Goal: Find specific page/section: Find specific page/section

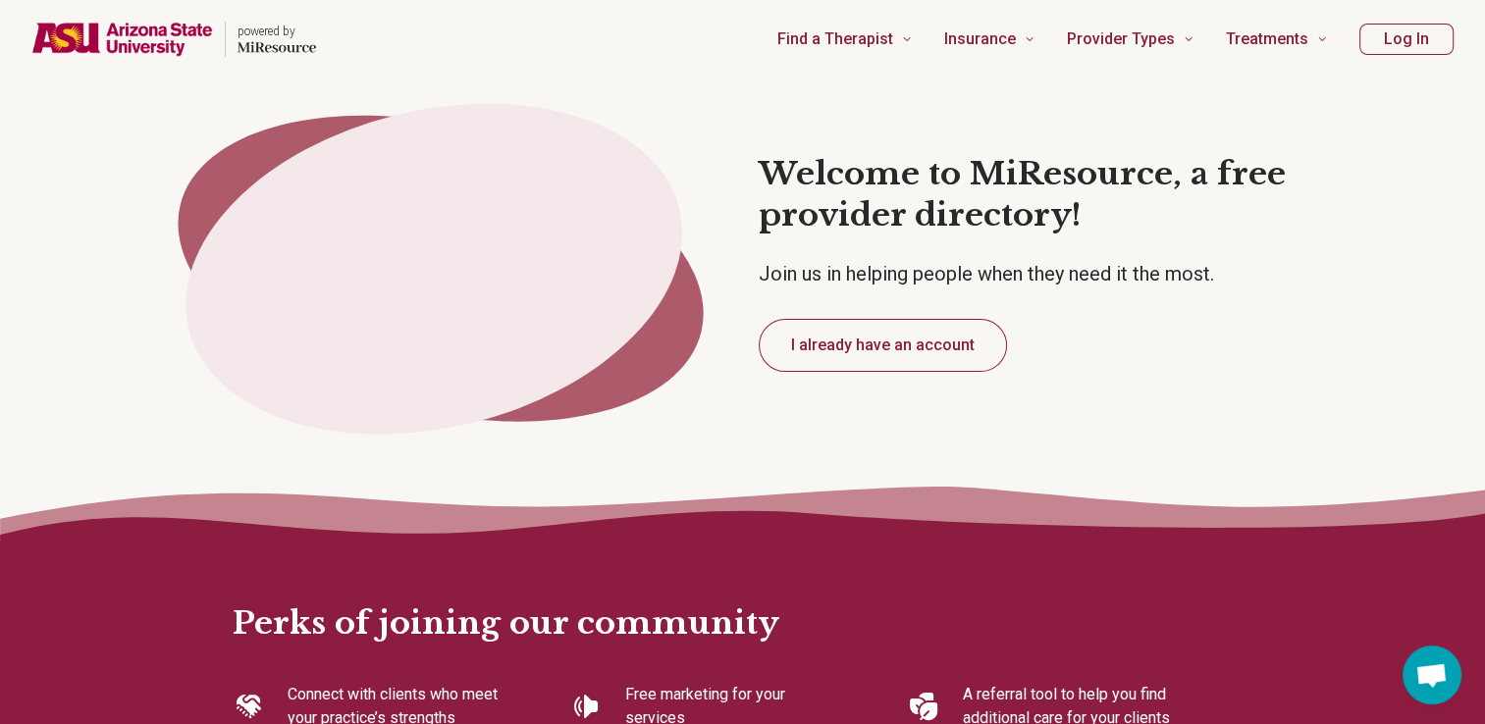
click at [946, 341] on button "I already have an account" at bounding box center [883, 345] width 248 height 53
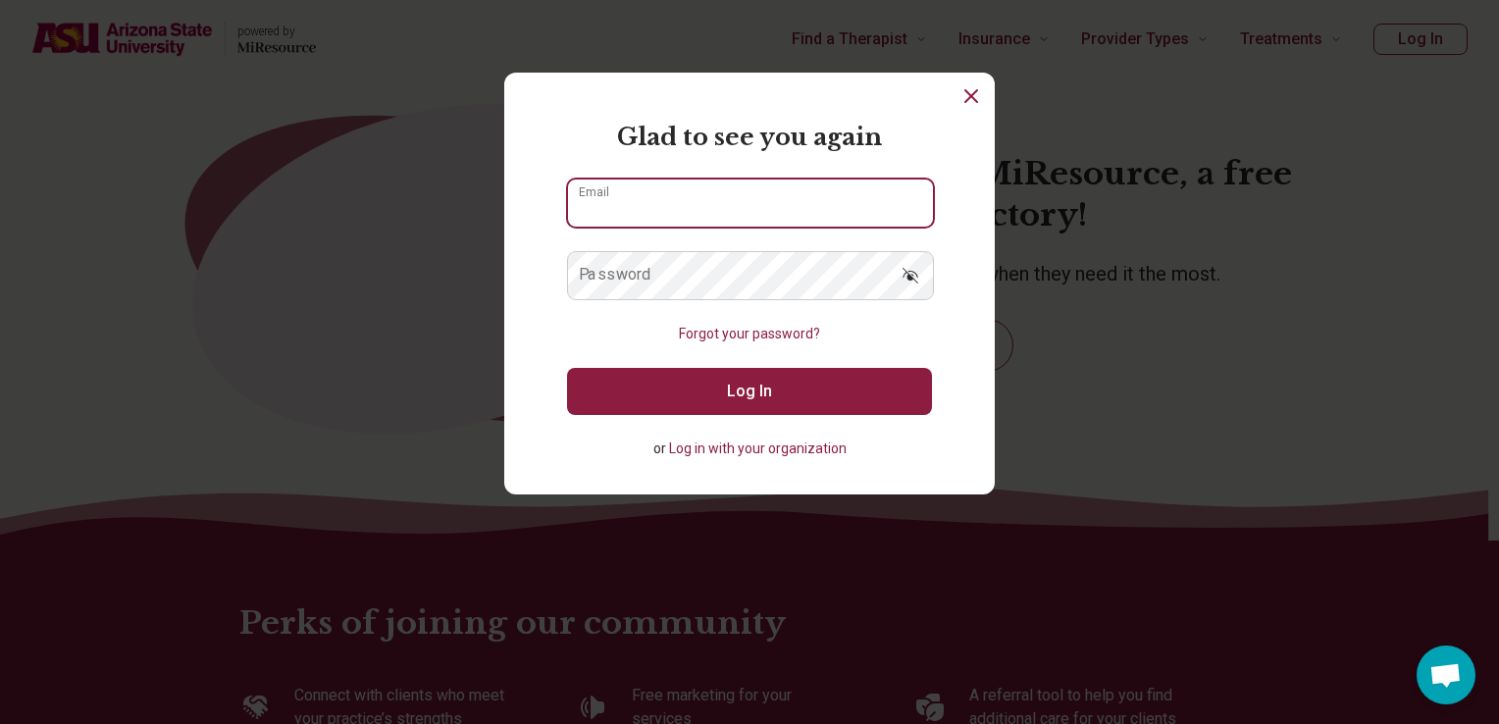
click at [777, 182] on input "Email" at bounding box center [750, 203] width 365 height 47
paste input "**********"
type input "**********"
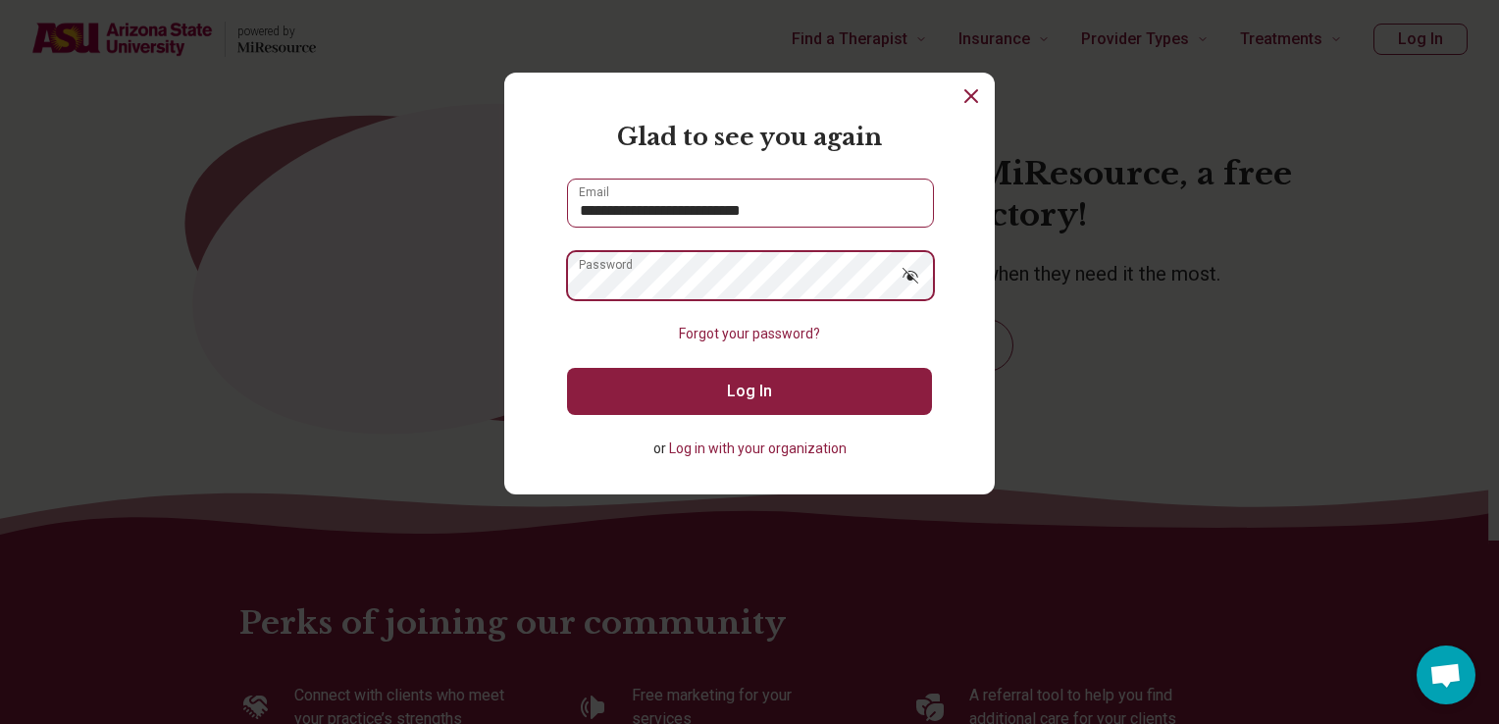
click at [567, 368] on button "Log In" at bounding box center [749, 391] width 365 height 47
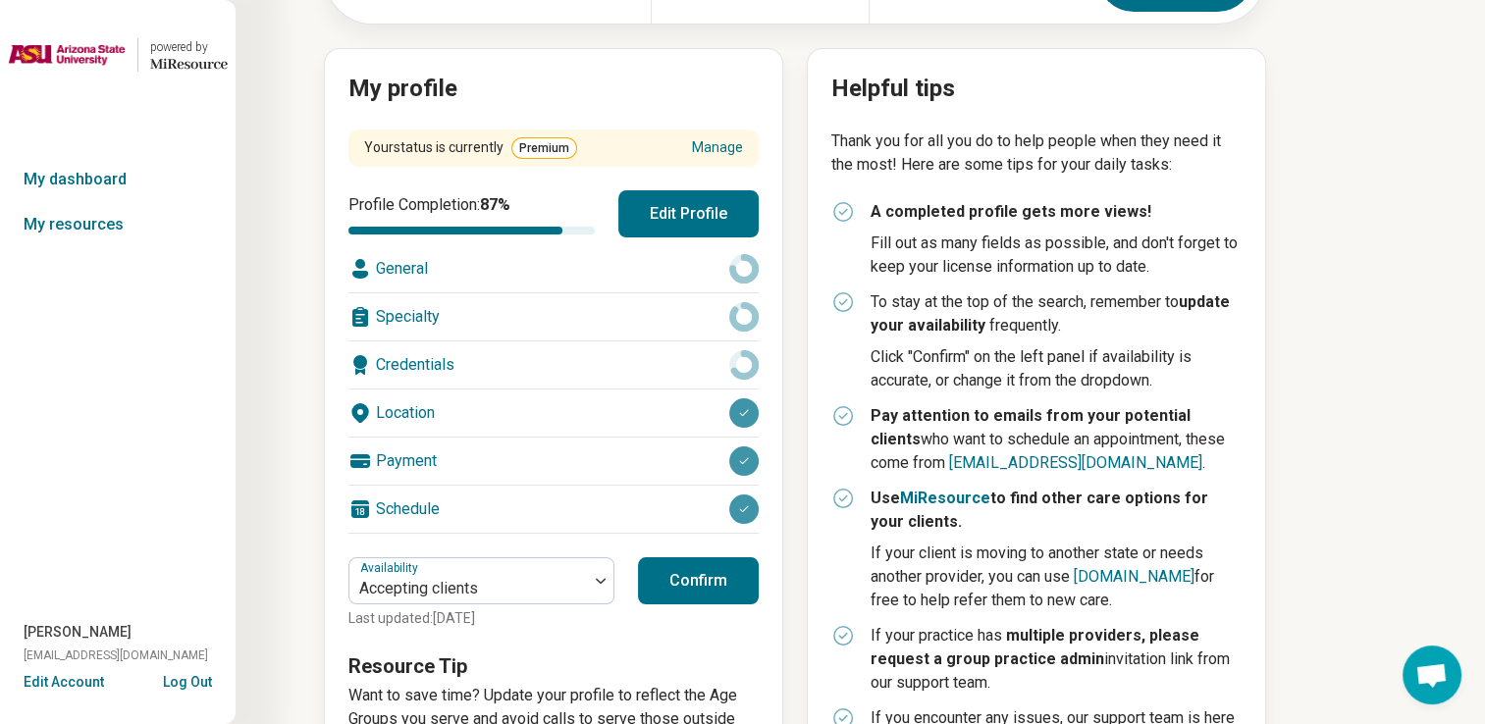
scroll to position [208, 0]
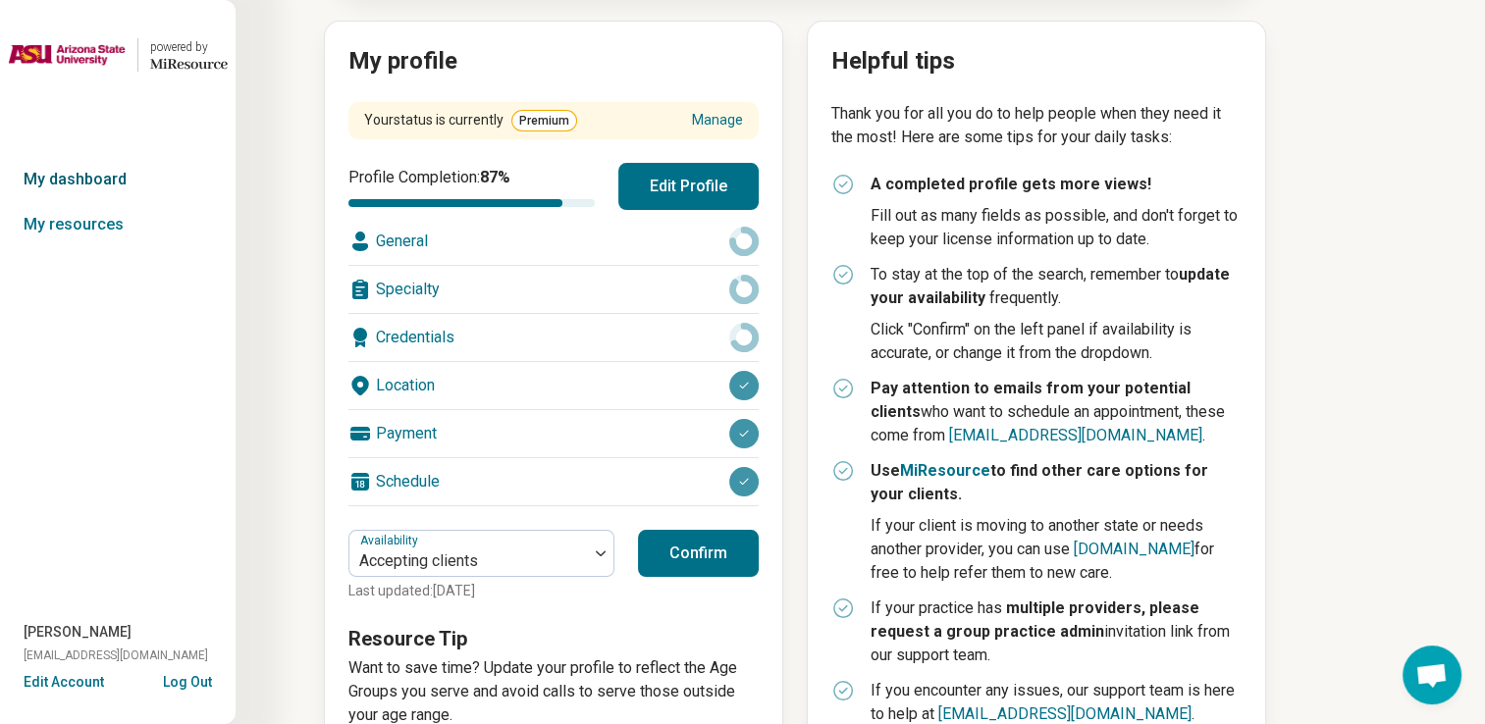
click at [102, 178] on link "My dashboard" at bounding box center [118, 179] width 236 height 45
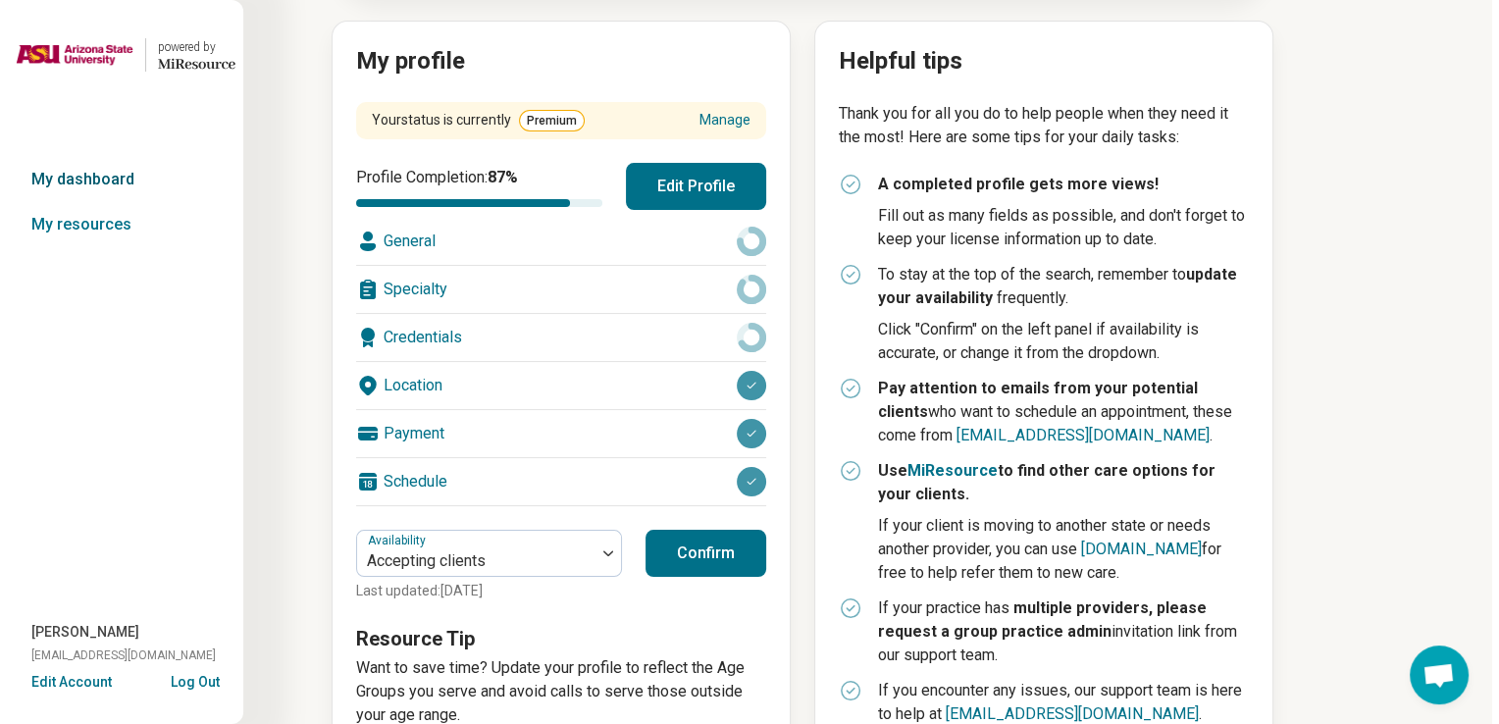
scroll to position [0, 0]
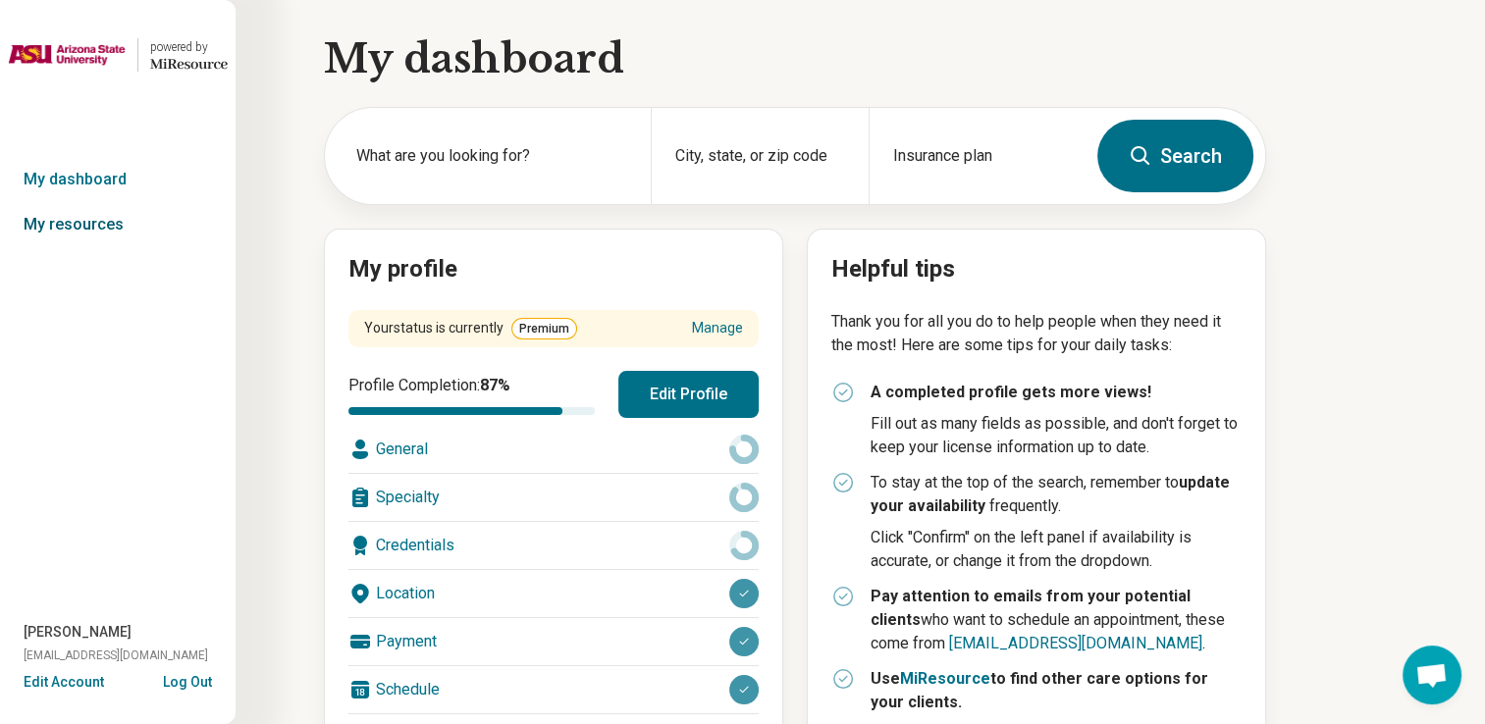
click at [90, 230] on link "My resources" at bounding box center [118, 224] width 236 height 45
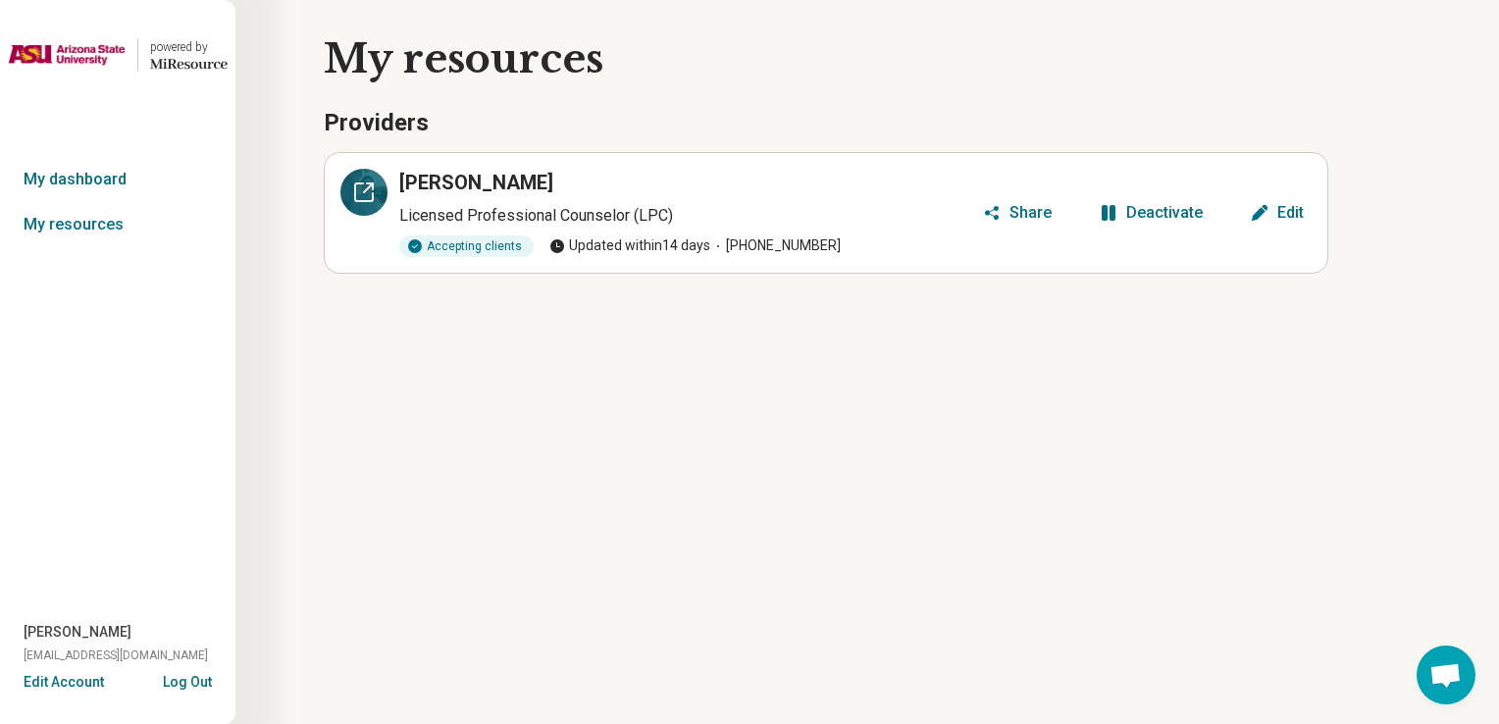
click at [363, 198] on icon at bounding box center [364, 193] width 24 height 24
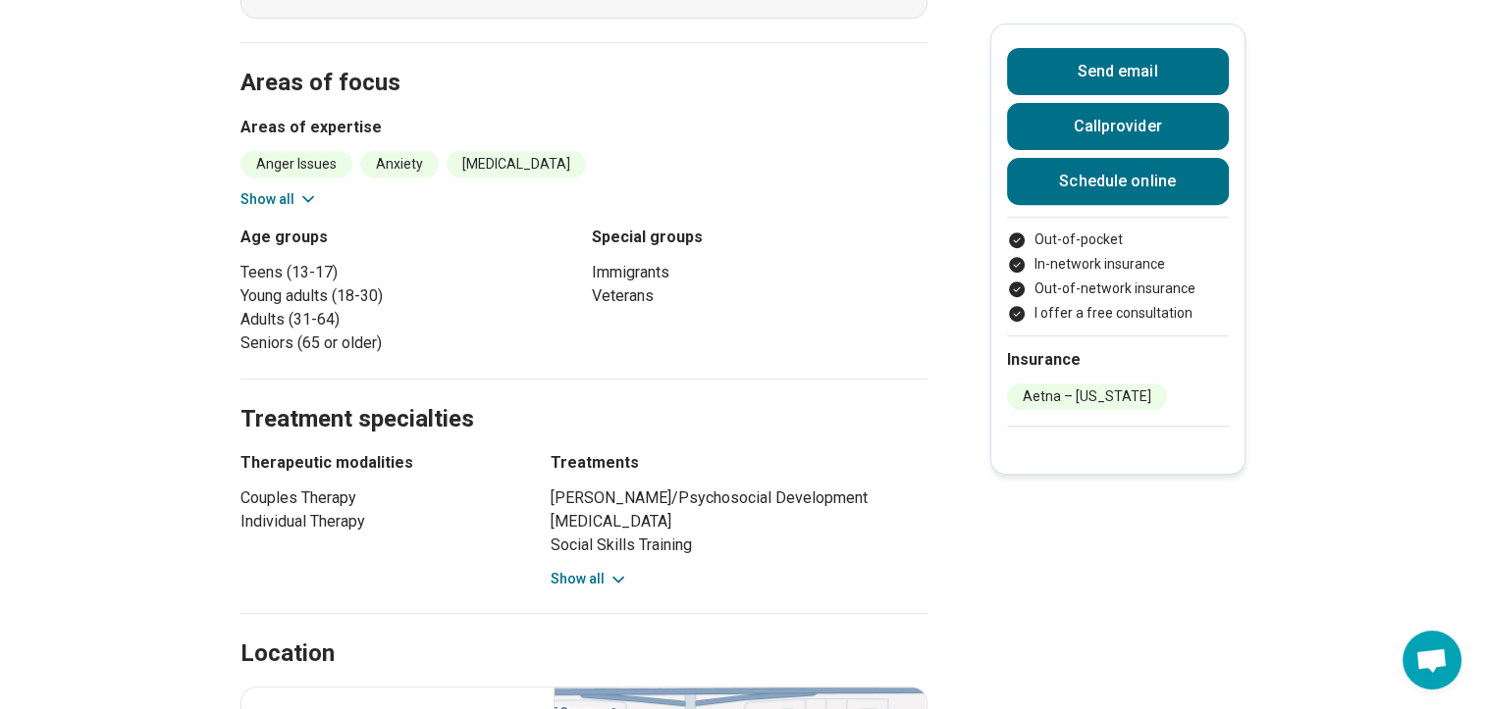
scroll to position [759, 0]
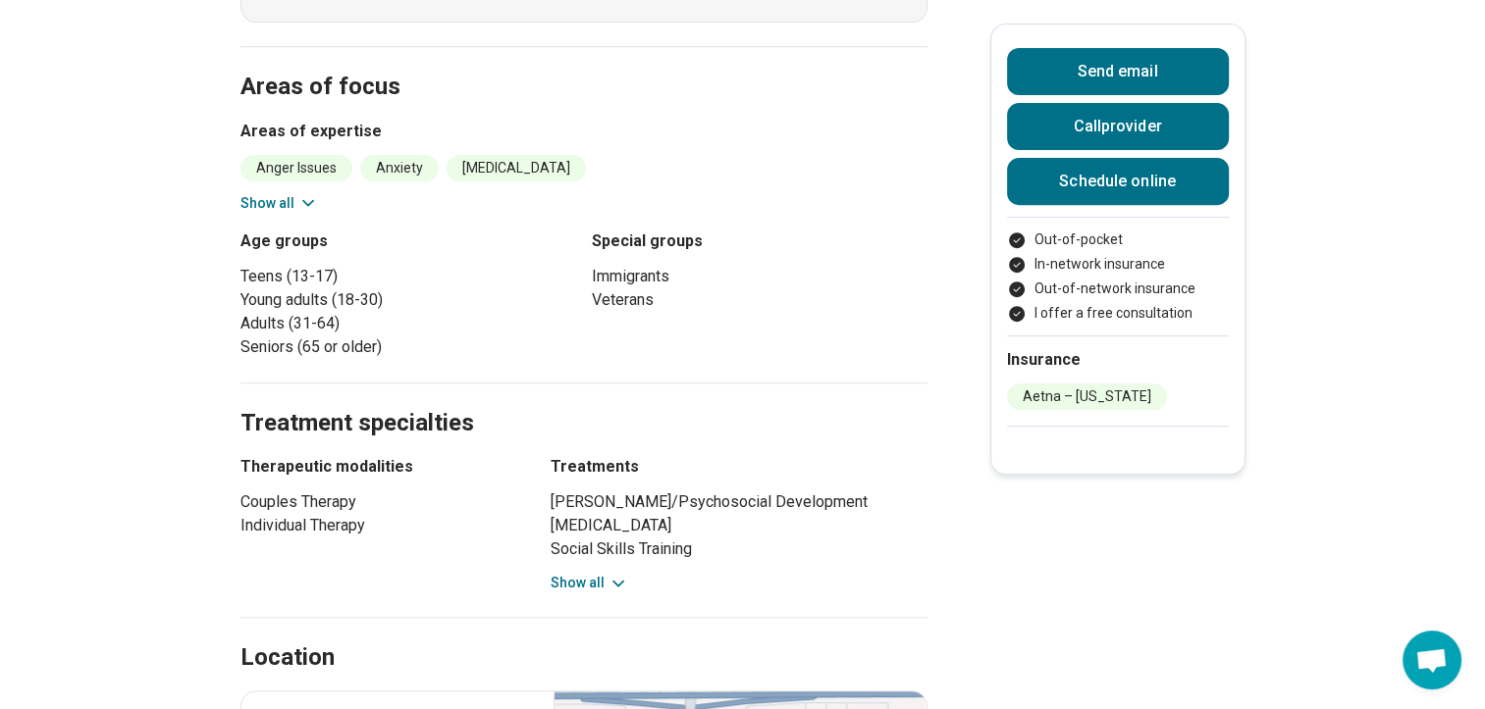
click at [589, 573] on button "Show all" at bounding box center [590, 583] width 78 height 21
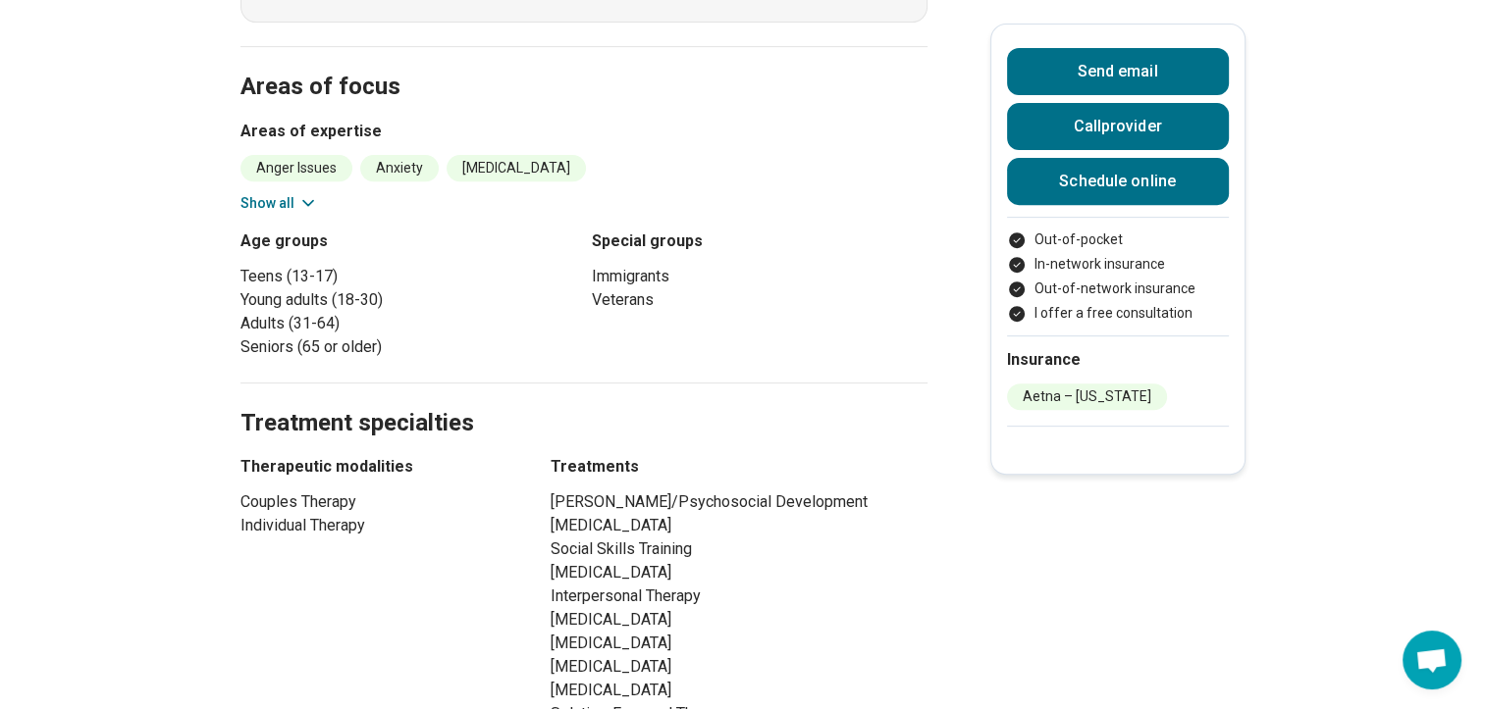
click at [311, 193] on icon at bounding box center [308, 203] width 20 height 20
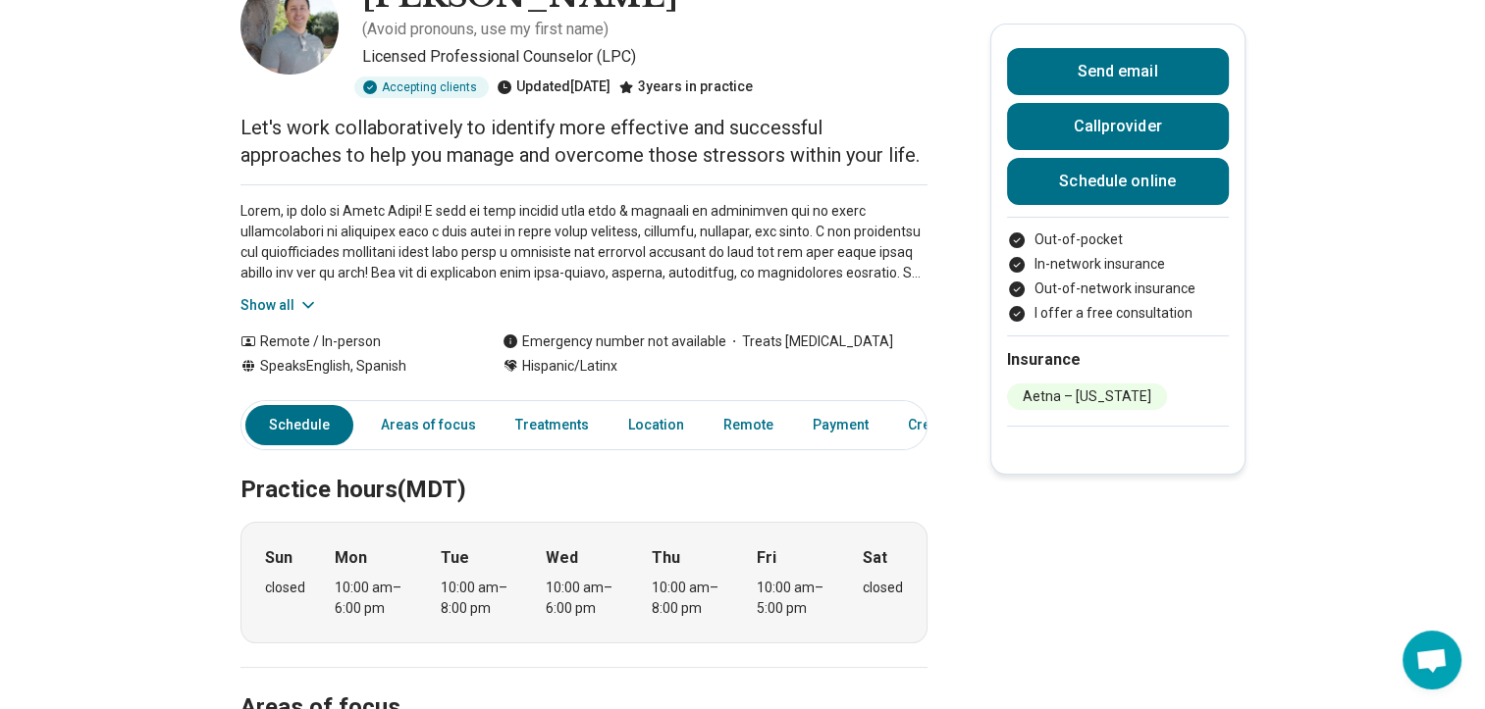
scroll to position [0, 0]
